Goal: Task Accomplishment & Management: Use online tool/utility

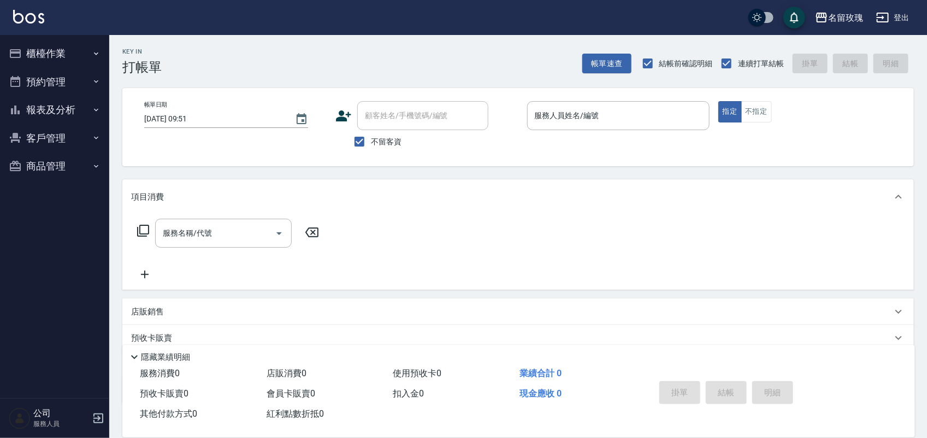
click at [403, 141] on div "不留客資" at bounding box center [412, 141] width 153 height 23
click at [401, 140] on span "不留客資" at bounding box center [386, 141] width 31 height 11
click at [371, 140] on input "不留客資" at bounding box center [359, 141] width 23 height 23
checkbox input "false"
click at [407, 126] on div "顧客姓名/手機號碼/編號" at bounding box center [422, 115] width 131 height 29
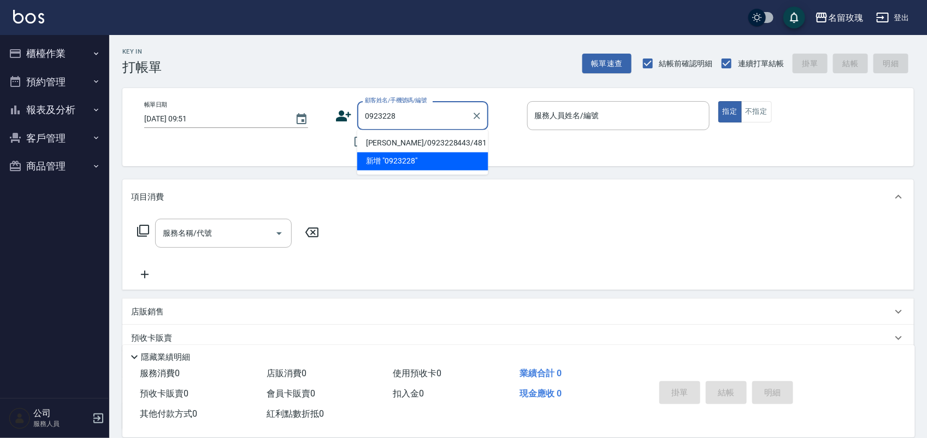
click at [403, 144] on li "[PERSON_NAME]/0923228443/481" at bounding box center [422, 143] width 131 height 18
type input "[PERSON_NAME]/0923228443/481"
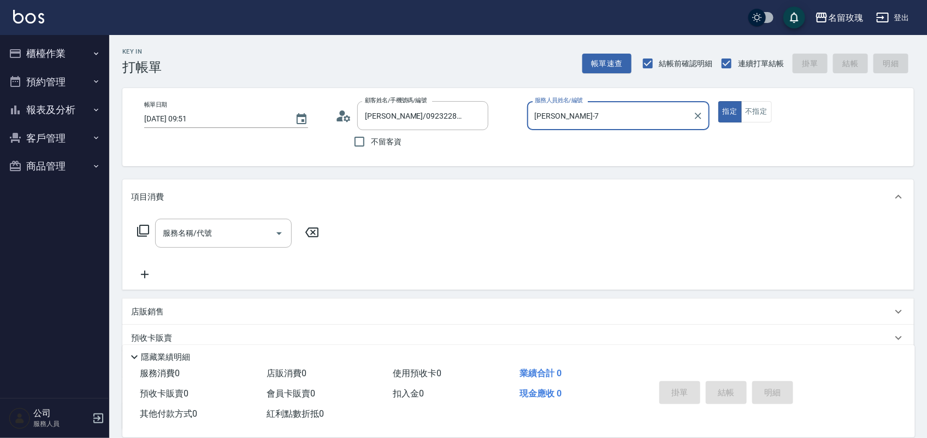
type input "[PERSON_NAME]-7"
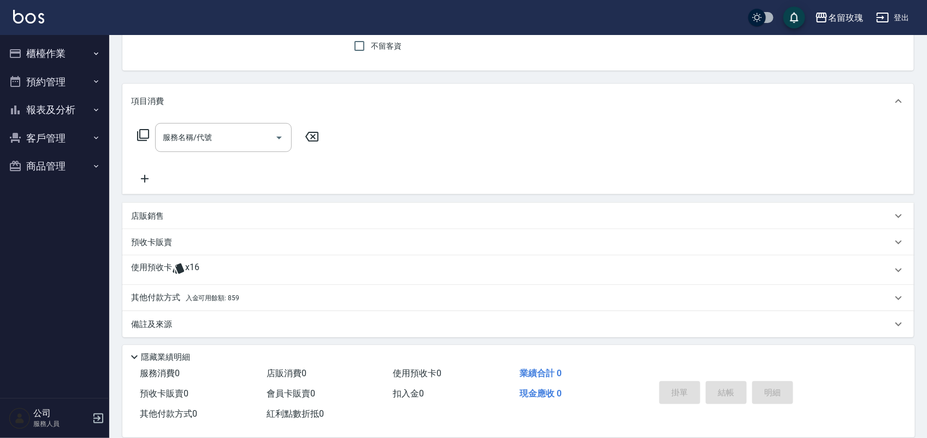
scroll to position [99, 0]
click at [334, 262] on div "使用預收卡 x16" at bounding box center [511, 267] width 761 height 16
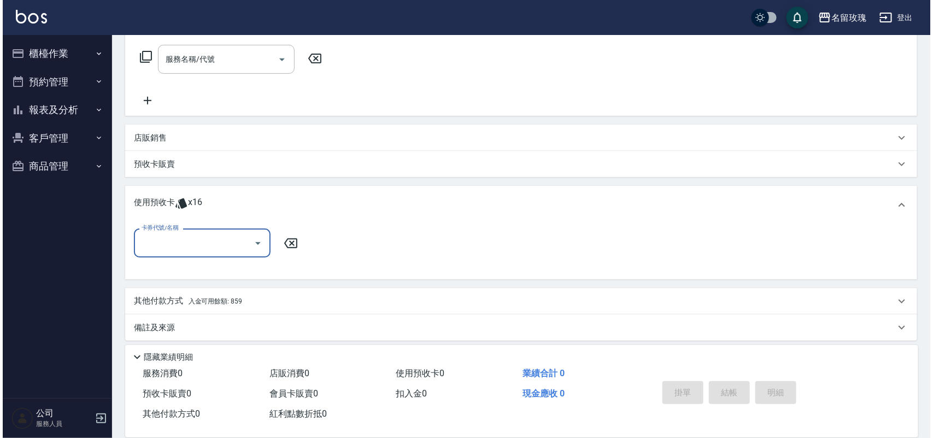
scroll to position [175, 0]
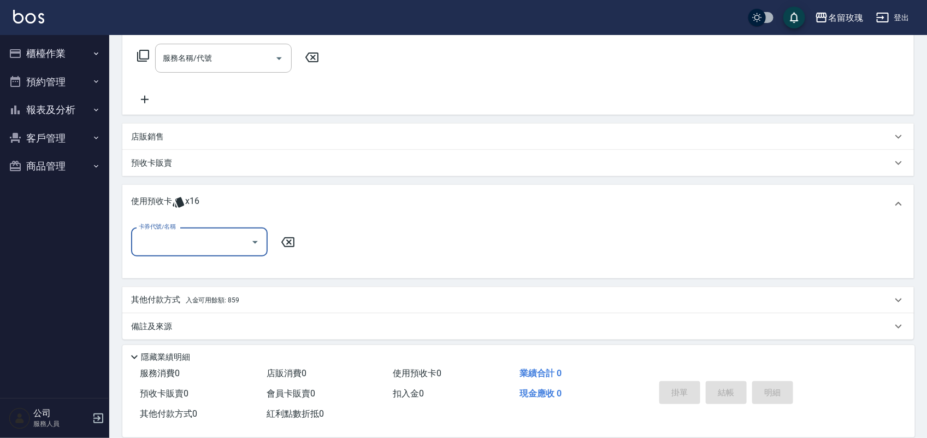
click at [253, 252] on div at bounding box center [254, 241] width 16 height 29
click at [250, 238] on icon "Open" at bounding box center [255, 242] width 13 height 13
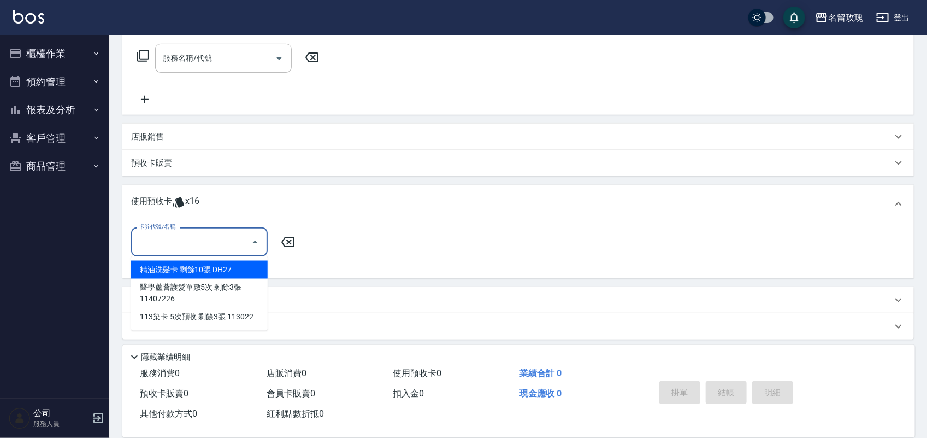
click at [257, 262] on div "精油洗髮卡 剩餘10張 DH27" at bounding box center [199, 270] width 137 height 18
type input "精油洗髮卡 DH27"
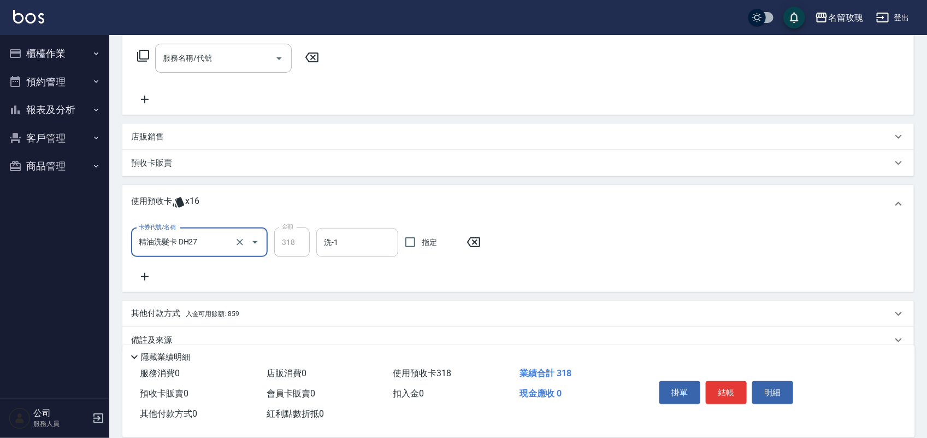
click at [345, 234] on input "洗-1" at bounding box center [357, 242] width 72 height 19
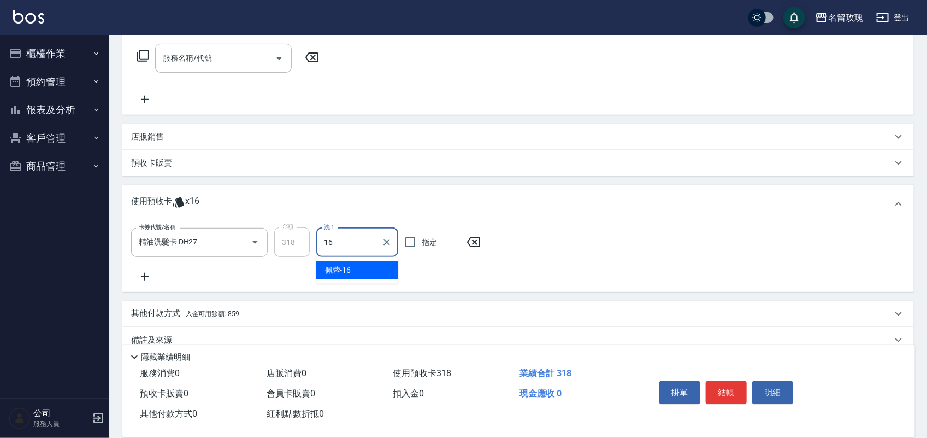
type input "[PERSON_NAME]-16"
click at [785, 366] on div "掛單 結帳 明細" at bounding box center [772, 393] width 260 height 61
click at [778, 381] on button "明細" at bounding box center [773, 392] width 41 height 23
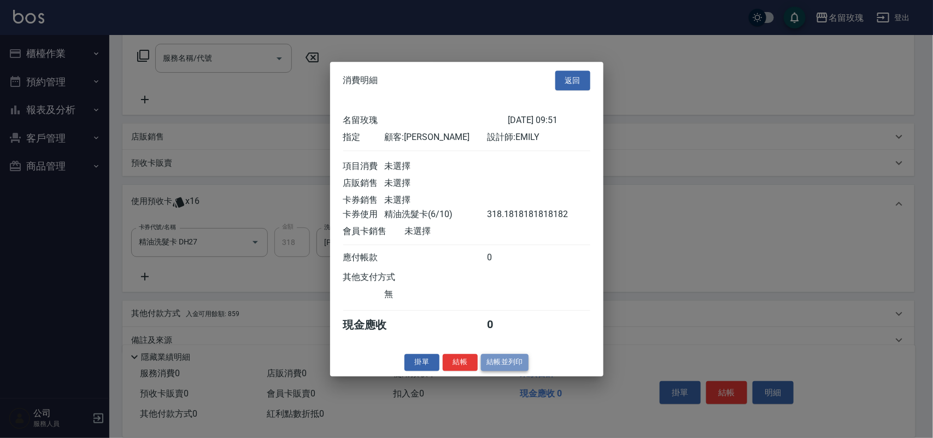
click at [514, 371] on button "結帳並列印" at bounding box center [505, 362] width 48 height 17
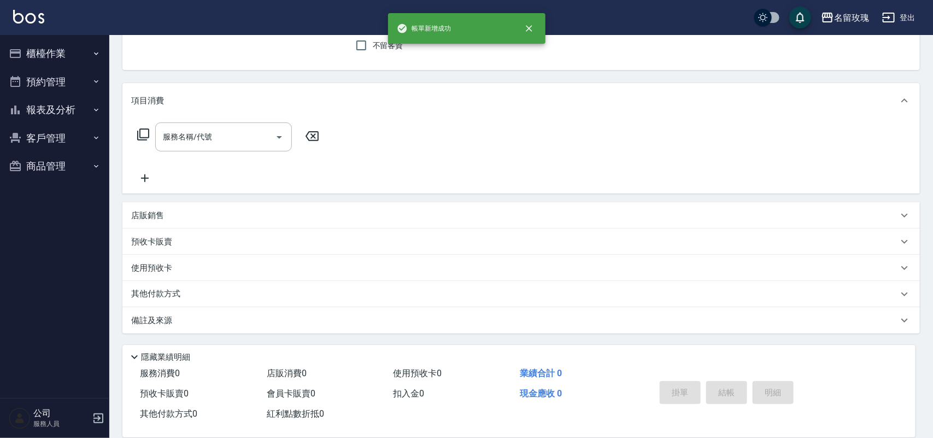
type input "[DATE] 10:53"
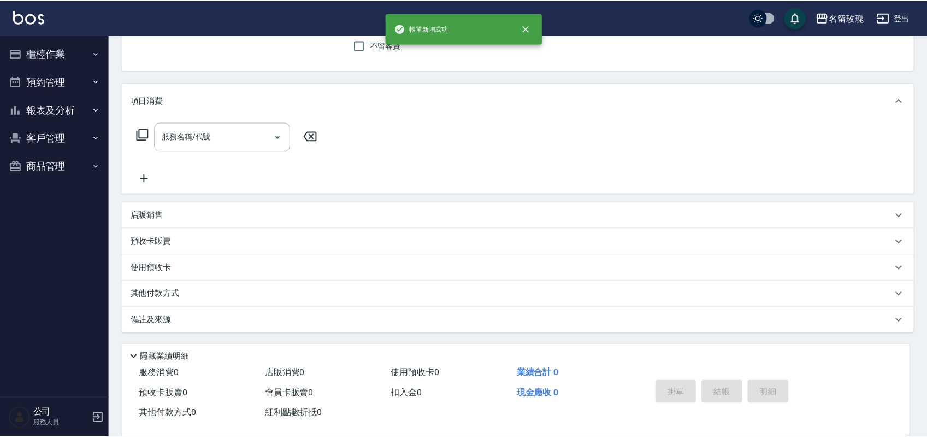
scroll to position [0, 0]
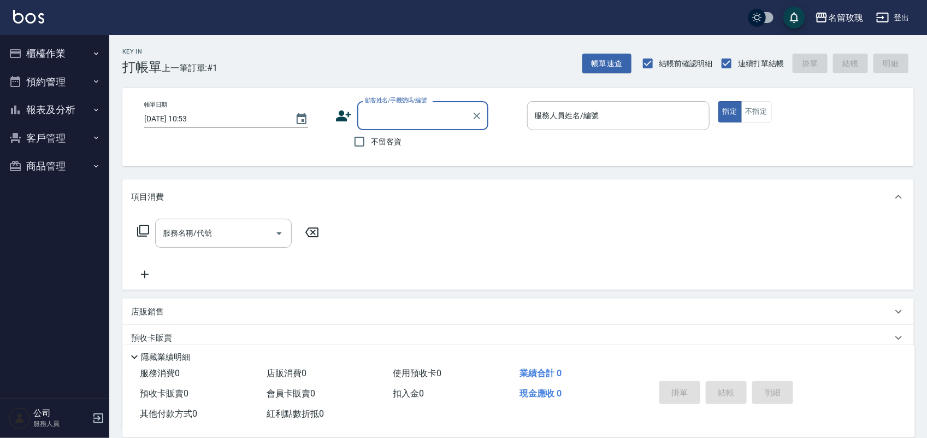
click at [72, 53] on button "櫃檯作業" at bounding box center [54, 53] width 101 height 28
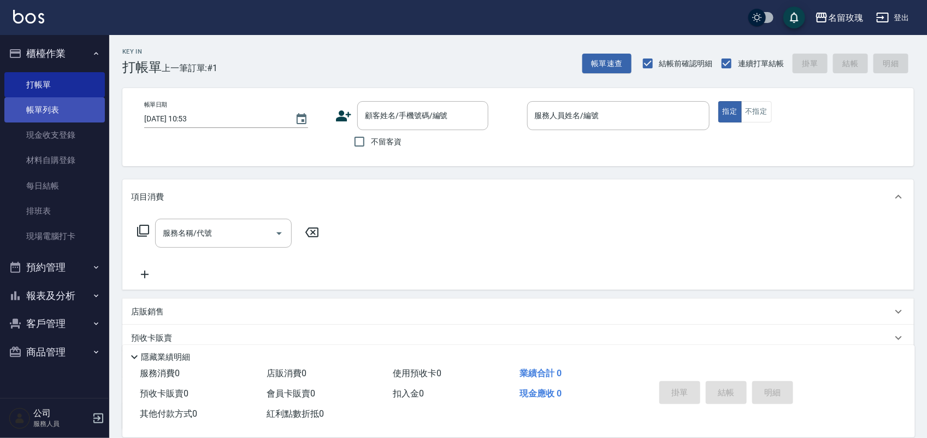
click at [30, 108] on link "帳單列表" at bounding box center [54, 109] width 101 height 25
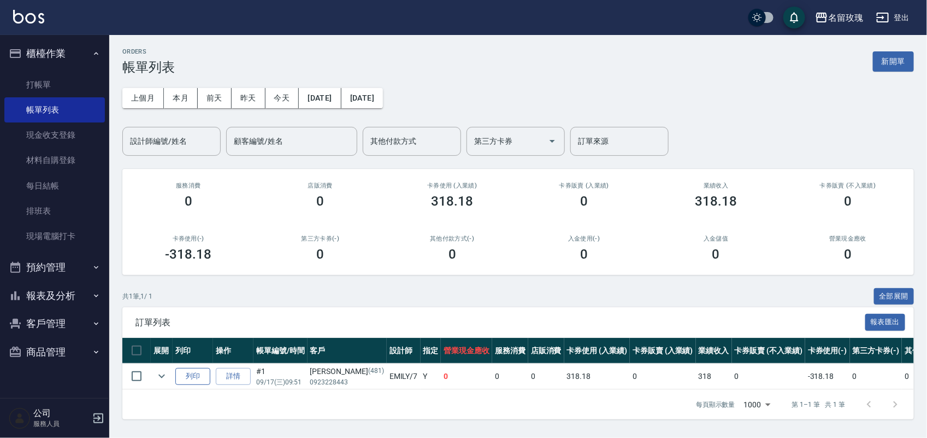
click at [193, 372] on button "列印" at bounding box center [192, 376] width 35 height 17
click at [55, 78] on link "打帳單" at bounding box center [54, 84] width 101 height 25
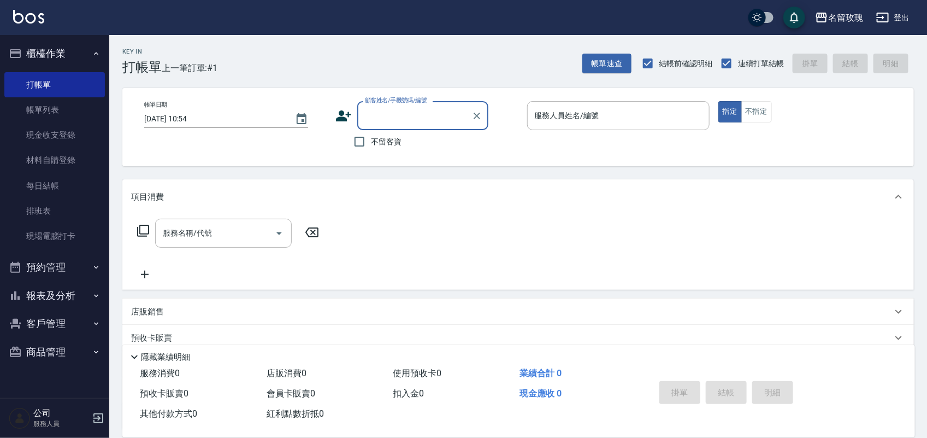
click at [309, 14] on div "名留玫瑰 登出" at bounding box center [463, 17] width 927 height 35
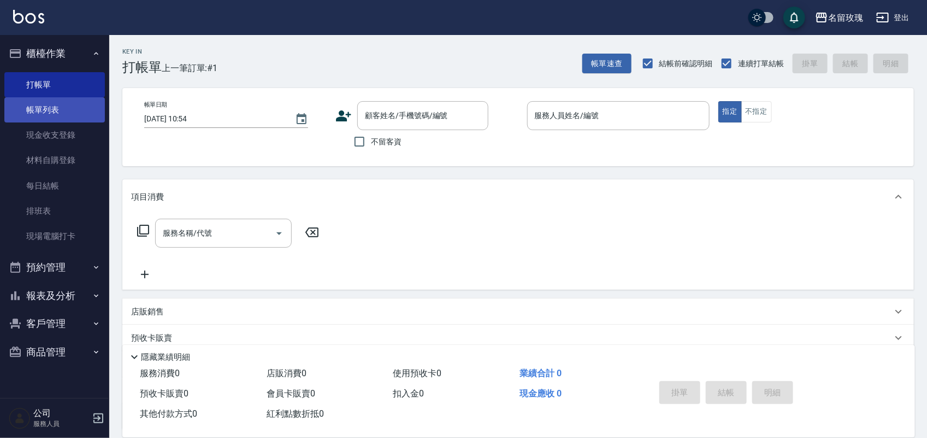
click at [45, 118] on link "帳單列表" at bounding box center [54, 109] width 101 height 25
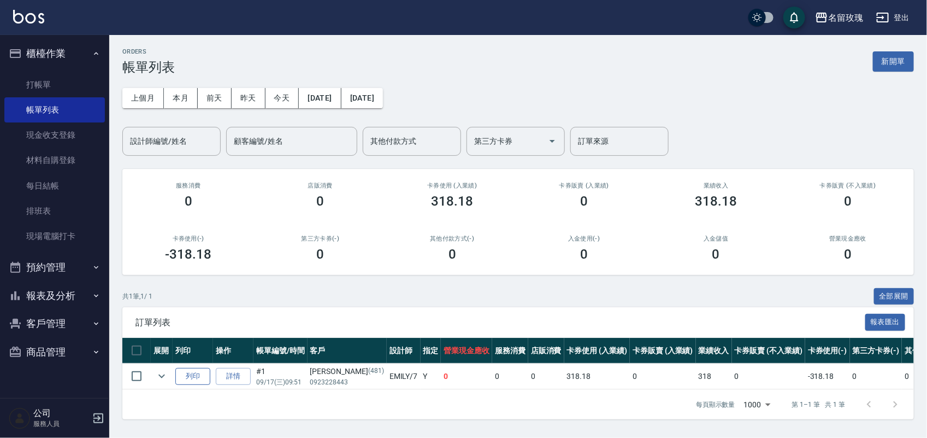
click at [189, 371] on button "列印" at bounding box center [192, 376] width 35 height 17
click at [162, 369] on icon "expand row" at bounding box center [161, 375] width 13 height 13
